Goal: Task Accomplishment & Management: Complete application form

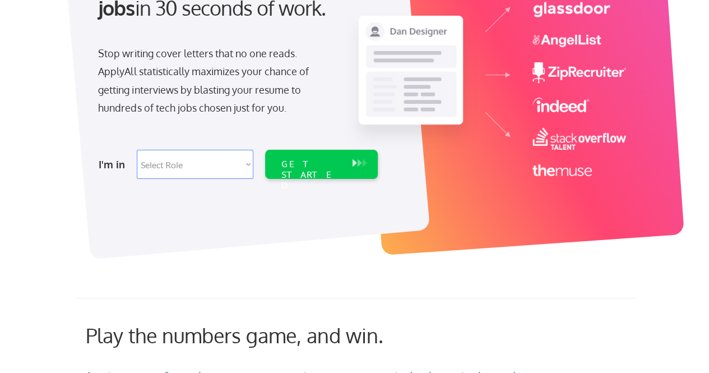
scroll to position [168, 0]
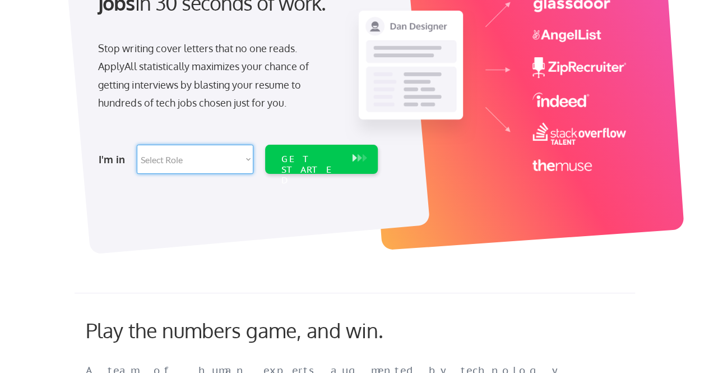
click at [245, 156] on select "Select Role Software Engineering Product Management Customer Success Sales UI/U…" at bounding box center [195, 159] width 117 height 29
select select ""hr_recruiting""
click at [137, 145] on select "Select Role Software Engineering Product Management Customer Success Sales UI/U…" at bounding box center [195, 159] width 117 height 29
select select ""hr_recruiting""
click at [319, 160] on div "GET STARTED" at bounding box center [311, 170] width 60 height 32
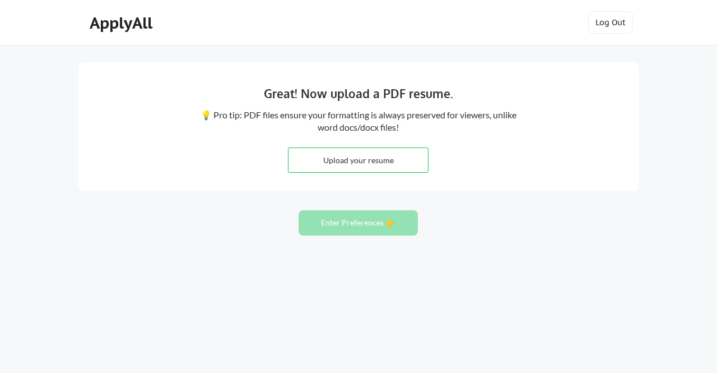
click at [397, 161] on input "file" at bounding box center [359, 160] width 140 height 24
click at [334, 161] on input "file" at bounding box center [359, 160] width 140 height 24
type input "C:\fakepath\Knight.docx"
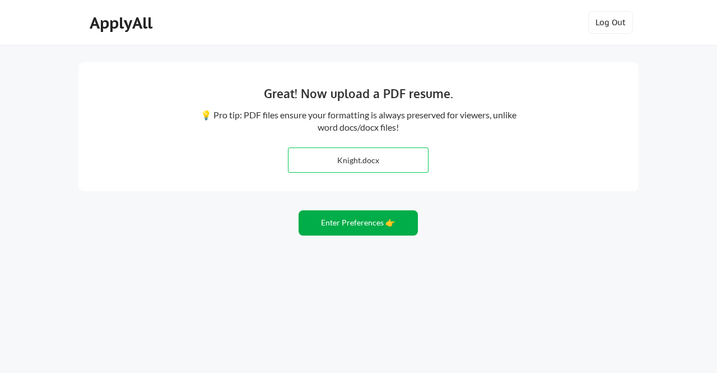
click at [355, 224] on button "Enter Preferences 👉" at bounding box center [358, 222] width 119 height 25
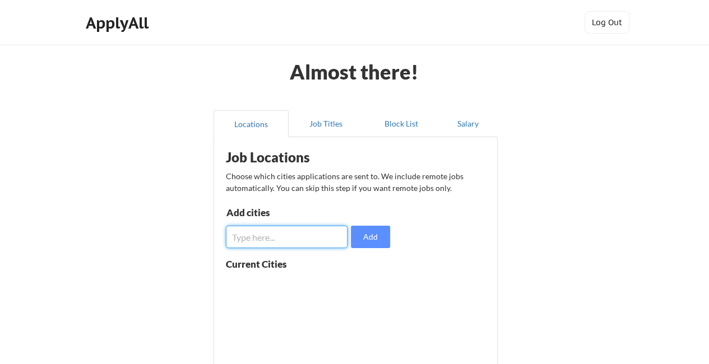
click at [295, 237] on input "input" at bounding box center [287, 237] width 122 height 22
type input "s"
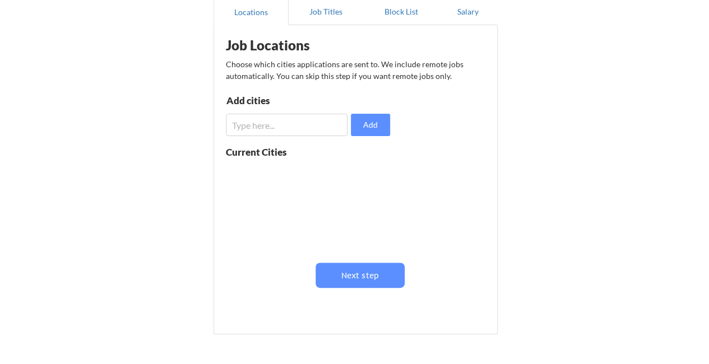
drag, startPoint x: 356, startPoint y: 201, endPoint x: 359, endPoint y: 184, distance: 16.4
click at [359, 185] on div at bounding box center [296, 206] width 141 height 89
click at [251, 11] on button "Locations" at bounding box center [250, 11] width 75 height 27
click at [253, 123] on input "input" at bounding box center [287, 125] width 122 height 22
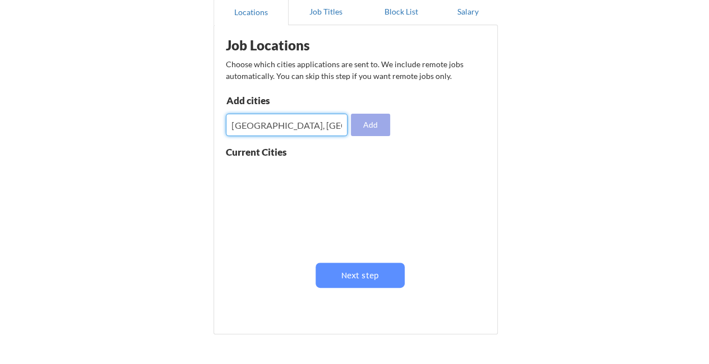
type input "[GEOGRAPHIC_DATA], [GEOGRAPHIC_DATA]"
click at [369, 129] on button "Add" at bounding box center [370, 125] width 39 height 22
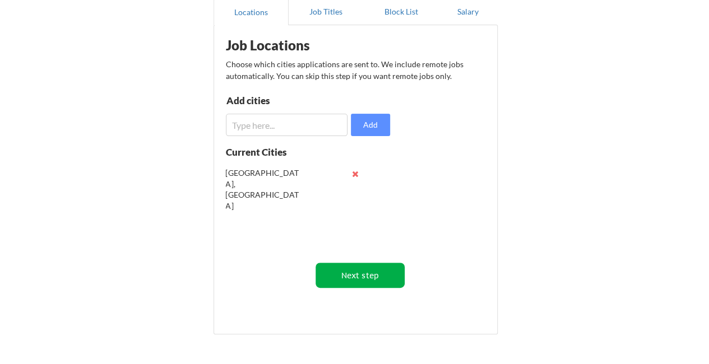
click at [358, 274] on button "Next step" at bounding box center [359, 275] width 89 height 25
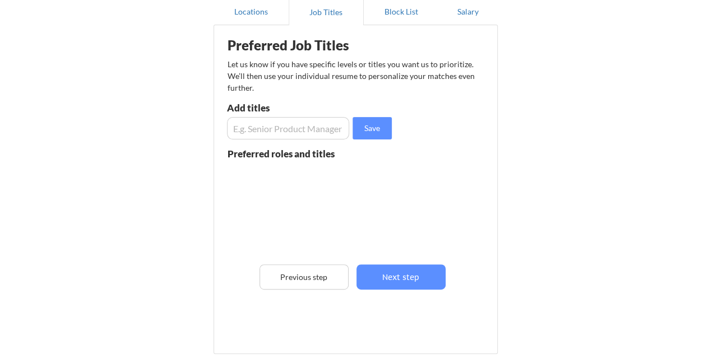
click at [251, 128] on input "input" at bounding box center [288, 128] width 123 height 22
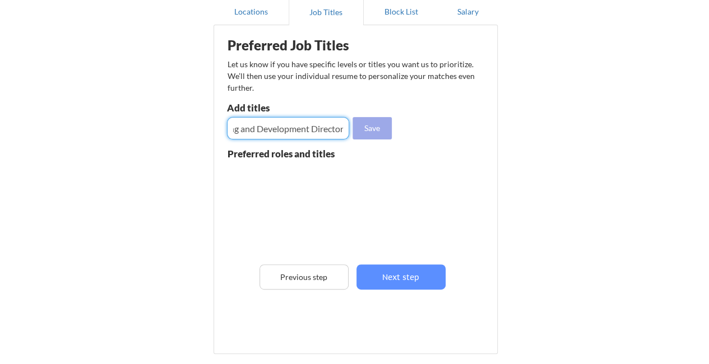
type input "Learning and Development Director"
click at [366, 131] on button "Save" at bounding box center [371, 128] width 39 height 22
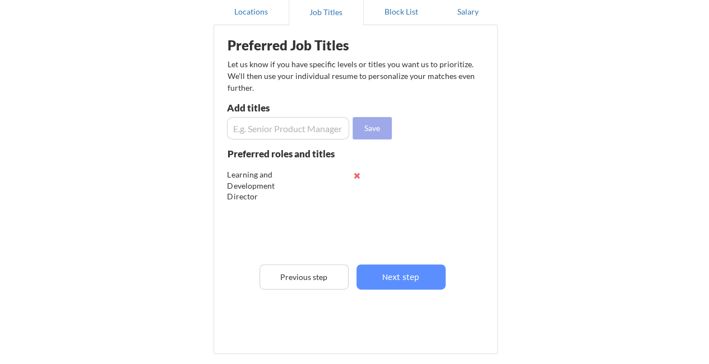
scroll to position [0, 0]
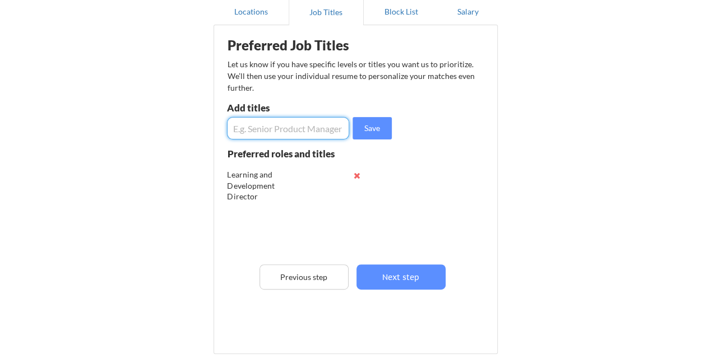
click at [269, 130] on input "input" at bounding box center [288, 128] width 123 height 22
type input "Learning and Development Manager"
click at [373, 131] on button "Save" at bounding box center [371, 128] width 39 height 22
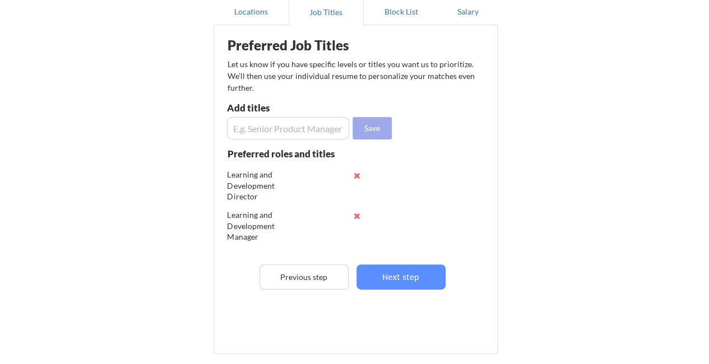
scroll to position [0, 0]
click at [283, 128] on input "input" at bounding box center [288, 128] width 123 height 22
type input "Learning and Development"
click at [385, 128] on button "Save" at bounding box center [371, 128] width 39 height 22
drag, startPoint x: 385, startPoint y: 210, endPoint x: 382, endPoint y: 233, distance: 22.7
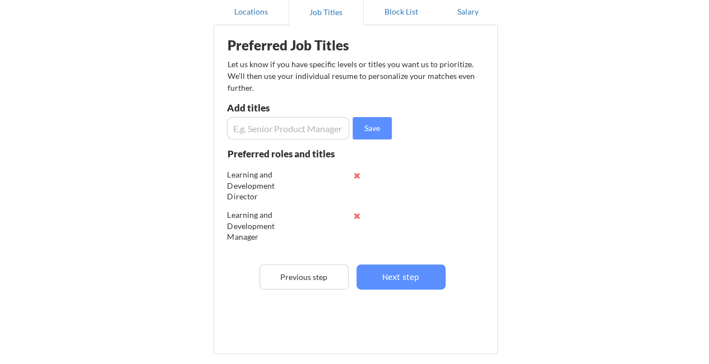
click at [382, 233] on div "Learning and Development Director Learning and Development Manager Learning and…" at bounding box center [306, 208] width 159 height 89
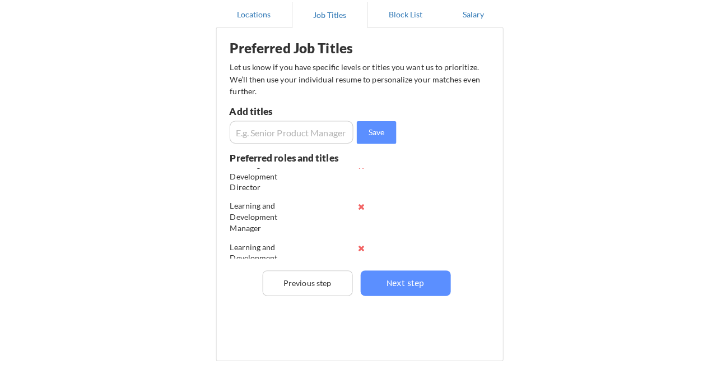
scroll to position [22, 0]
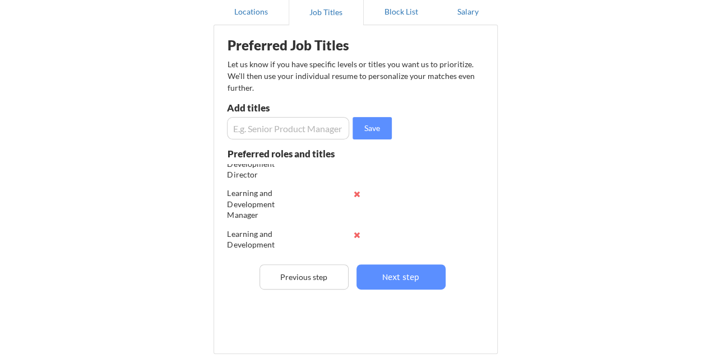
click at [271, 128] on input "input" at bounding box center [288, 128] width 123 height 22
click at [394, 279] on button "Next step" at bounding box center [400, 276] width 89 height 25
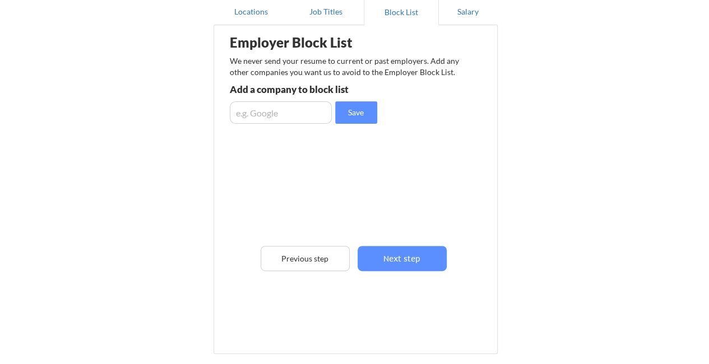
click at [276, 109] on input "input" at bounding box center [281, 112] width 102 height 22
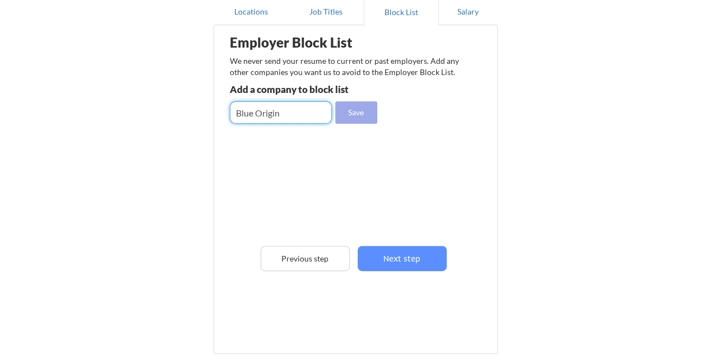
type input "Blue Origin"
click at [361, 113] on button "Save" at bounding box center [356, 112] width 42 height 22
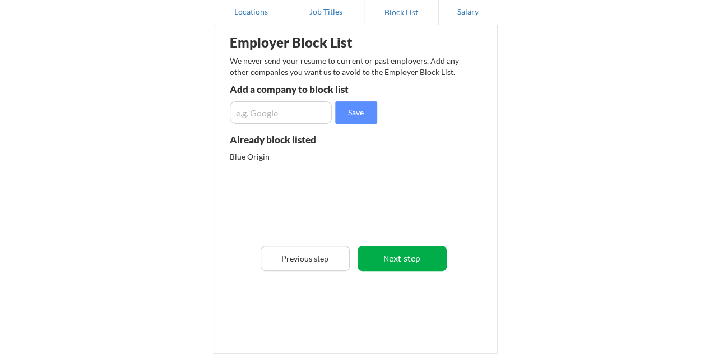
click at [390, 258] on button "Next step" at bounding box center [401, 258] width 89 height 25
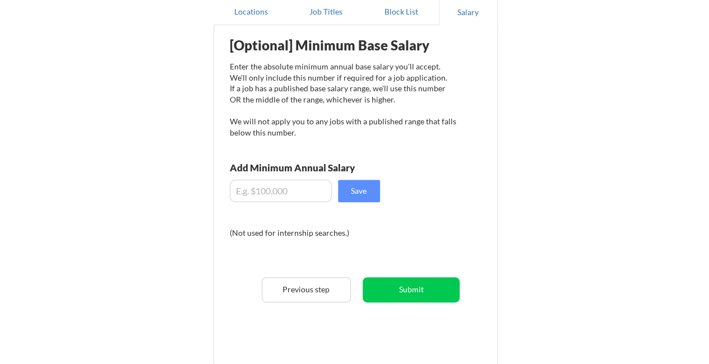
click at [272, 193] on input "input" at bounding box center [281, 191] width 102 height 22
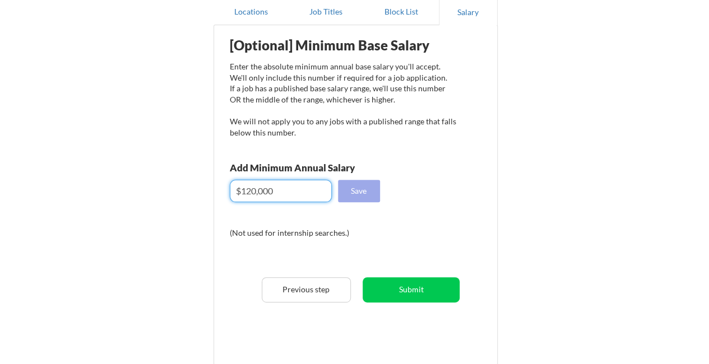
type input "$120,000"
click at [366, 189] on button "Save" at bounding box center [359, 191] width 42 height 22
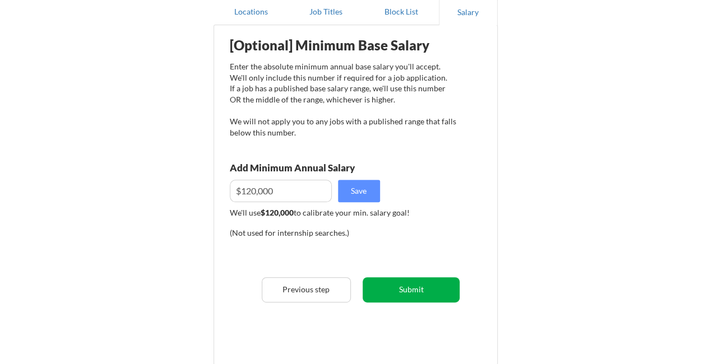
click at [402, 290] on button "Submit" at bounding box center [410, 289] width 97 height 25
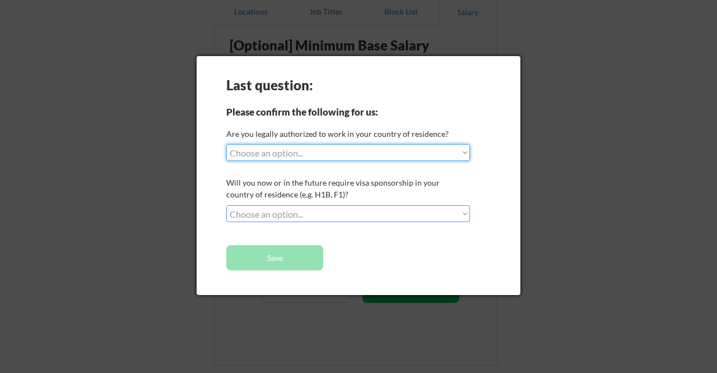
click at [463, 152] on select "Choose an option... Yes, I am a US Citizen Yes, I am a Canadian Citizen Yes, I …" at bounding box center [348, 152] width 244 height 17
select select ""yes__i_am_a_us_citizen""
click at [226, 144] on select "Choose an option... Yes, I am a US Citizen Yes, I am a Canadian Citizen Yes, I …" at bounding box center [348, 152] width 244 height 17
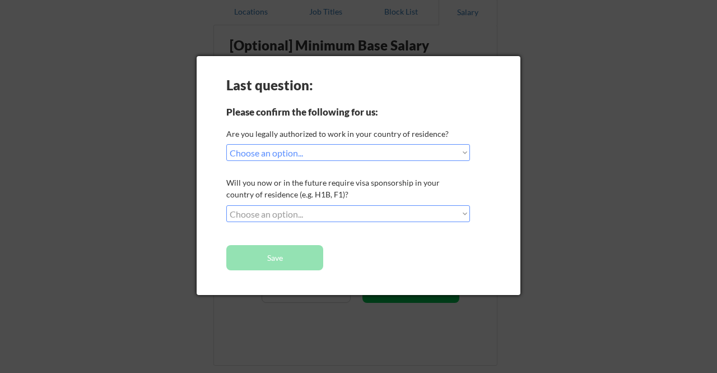
click at [460, 210] on select "Choose an option... No, I will not need sponsorship Yes, I will need sponsorship" at bounding box center [348, 213] width 244 height 17
select select ""no__i_will_not_need_sponsorship""
click at [226, 205] on select "Choose an option... No, I will not need sponsorship Yes, I will need sponsorship" at bounding box center [348, 213] width 244 height 17
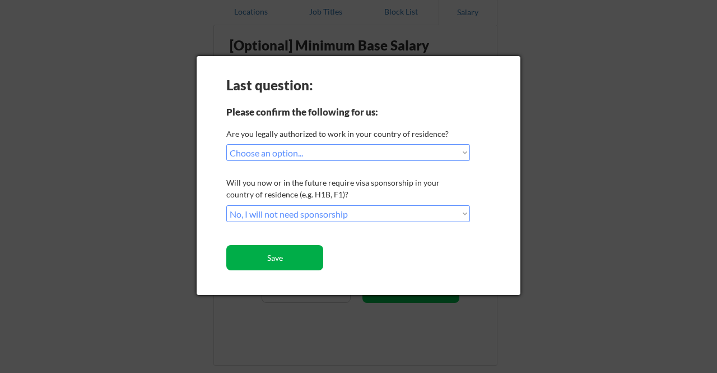
click at [268, 259] on button "Save" at bounding box center [274, 257] width 97 height 25
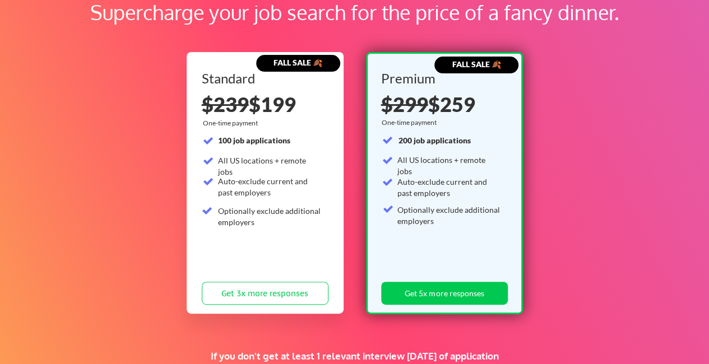
scroll to position [112, 0]
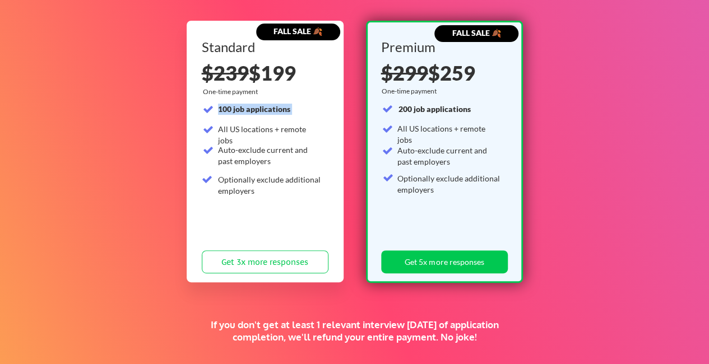
drag, startPoint x: 217, startPoint y: 131, endPoint x: 322, endPoint y: 133, distance: 105.4
click at [322, 133] on div "Standard $239 $199 One-time payment 100 job applications All US locations + rem…" at bounding box center [265, 159] width 127 height 238
drag, startPoint x: 220, startPoint y: 152, endPoint x: 318, endPoint y: 155, distance: 98.1
click at [318, 155] on div "Auto-exclude current and past employers" at bounding box center [270, 156] width 104 height 22
click at [291, 162] on div "Auto-exclude current and past employers" at bounding box center [270, 156] width 104 height 22
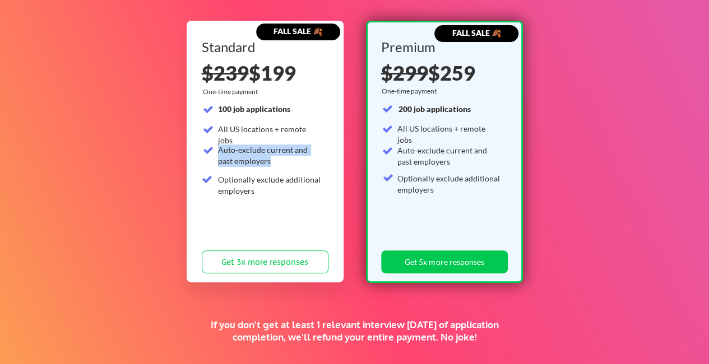
drag, startPoint x: 260, startPoint y: 162, endPoint x: 213, endPoint y: 151, distance: 48.4
click at [213, 151] on div "Auto-exclude current and past employers" at bounding box center [262, 158] width 120 height 26
click at [240, 157] on div "Auto-exclude current and past employers" at bounding box center [270, 156] width 104 height 22
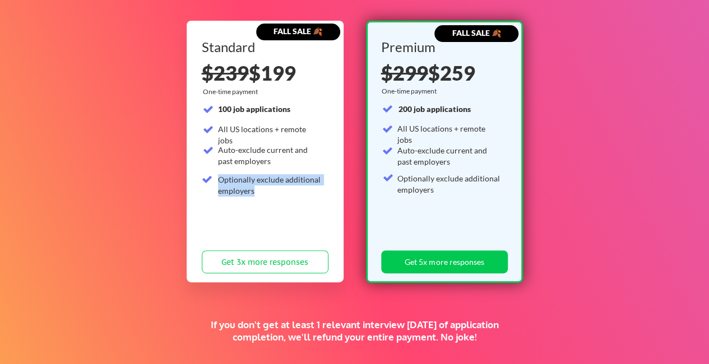
drag, startPoint x: 217, startPoint y: 177, endPoint x: 301, endPoint y: 189, distance: 85.4
click at [301, 189] on div "100 job applications All US locations + remote jobs Auto-exclude current and pa…" at bounding box center [262, 152] width 120 height 97
click at [270, 189] on div "Optionally exclude additional employers" at bounding box center [270, 185] width 104 height 22
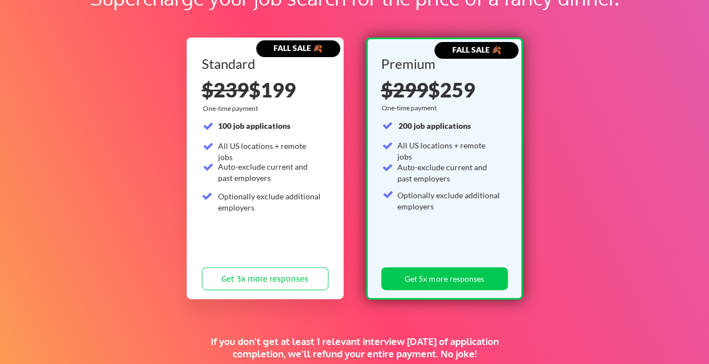
scroll to position [56, 0]
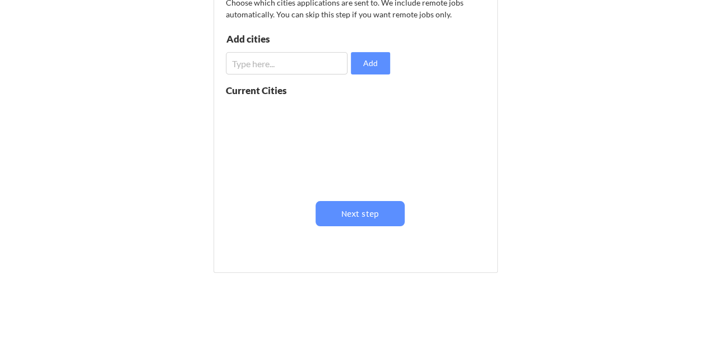
scroll to position [112, 0]
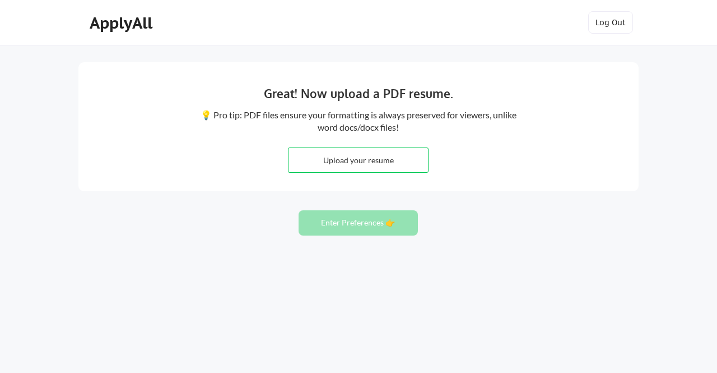
click at [364, 161] on input "file" at bounding box center [359, 160] width 140 height 24
type input "C:\fakepath\Knight.docx"
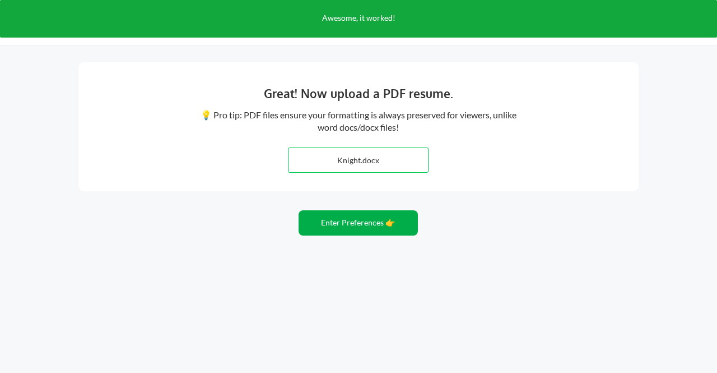
click at [360, 225] on button "Enter Preferences 👉" at bounding box center [358, 222] width 119 height 25
